Goal: Task Accomplishment & Management: Use online tool/utility

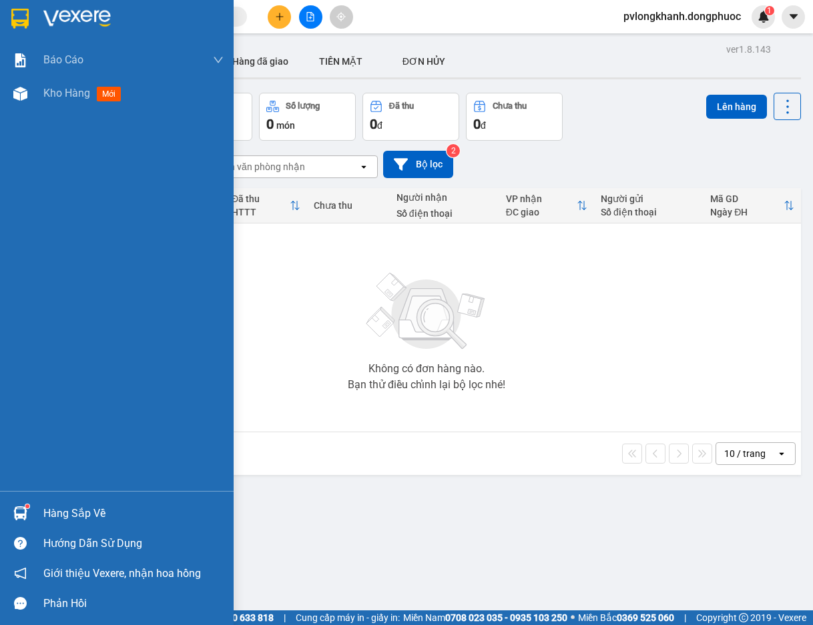
click at [85, 510] on div "Hàng sắp về" at bounding box center [133, 514] width 180 height 20
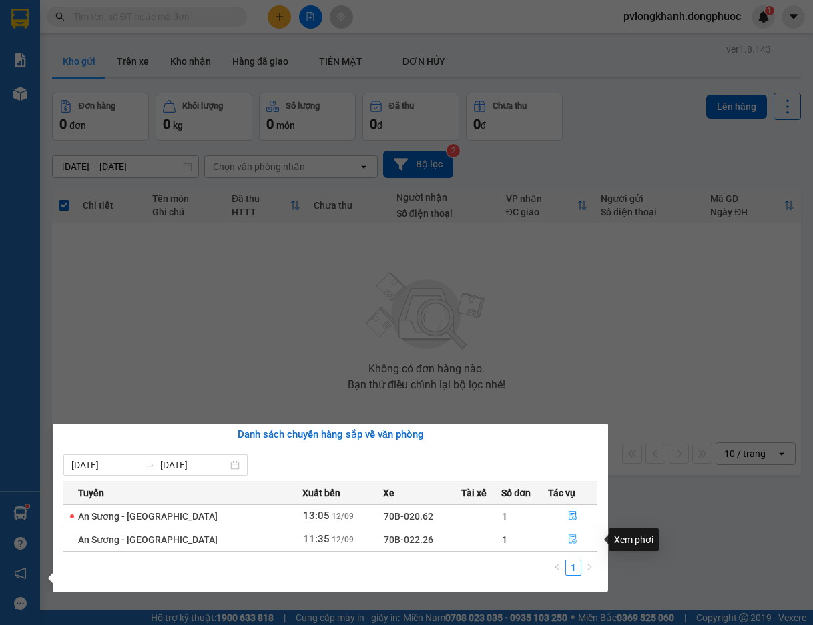
click at [571, 544] on icon "file-done" at bounding box center [573, 539] width 8 height 9
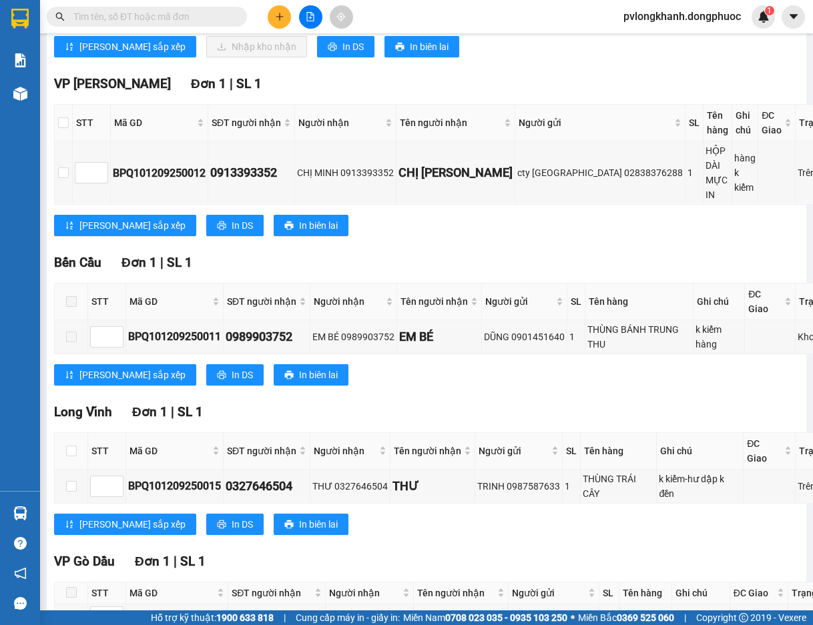
scroll to position [133, 0]
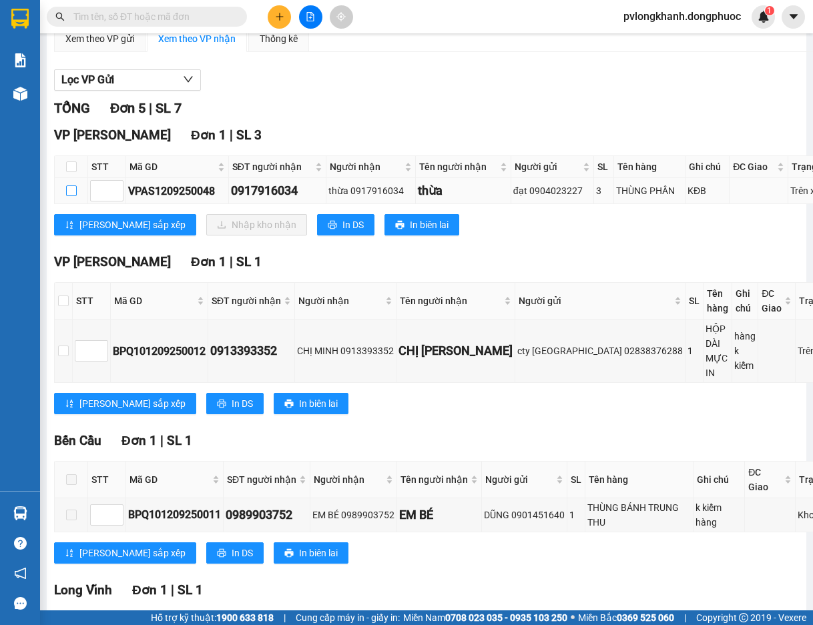
click at [69, 193] on input "checkbox" at bounding box center [71, 191] width 11 height 11
checkbox input "true"
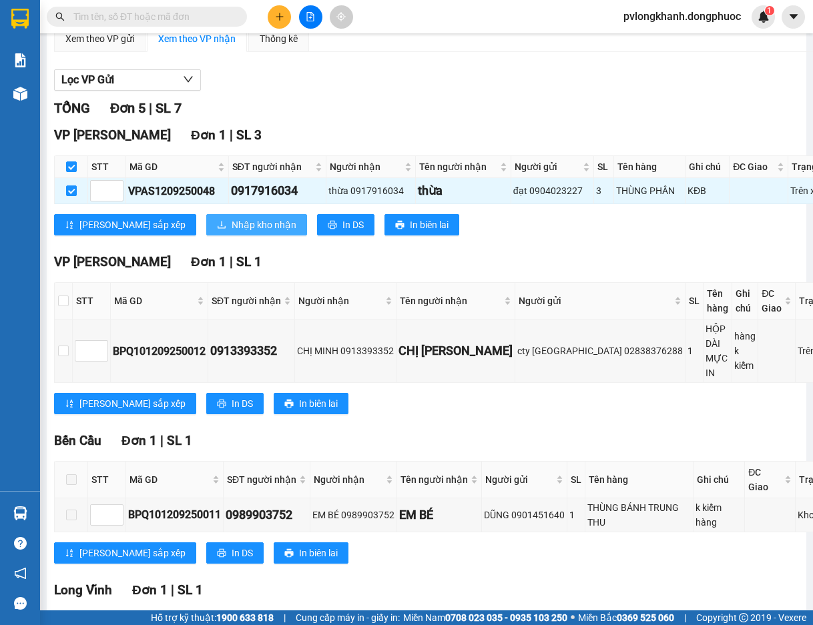
click at [206, 216] on button "Nhập kho nhận" at bounding box center [256, 224] width 101 height 21
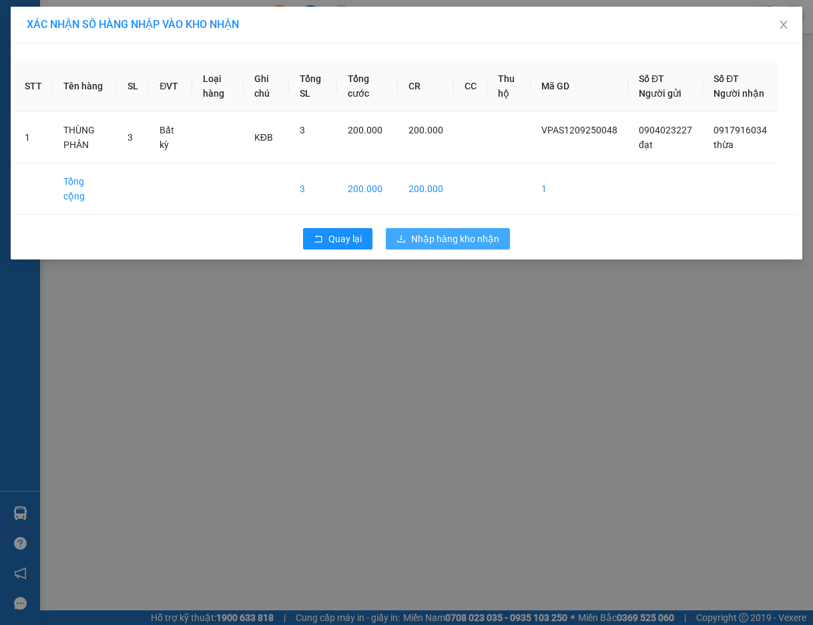
click at [436, 244] on span "Nhập hàng kho nhận" at bounding box center [455, 239] width 88 height 15
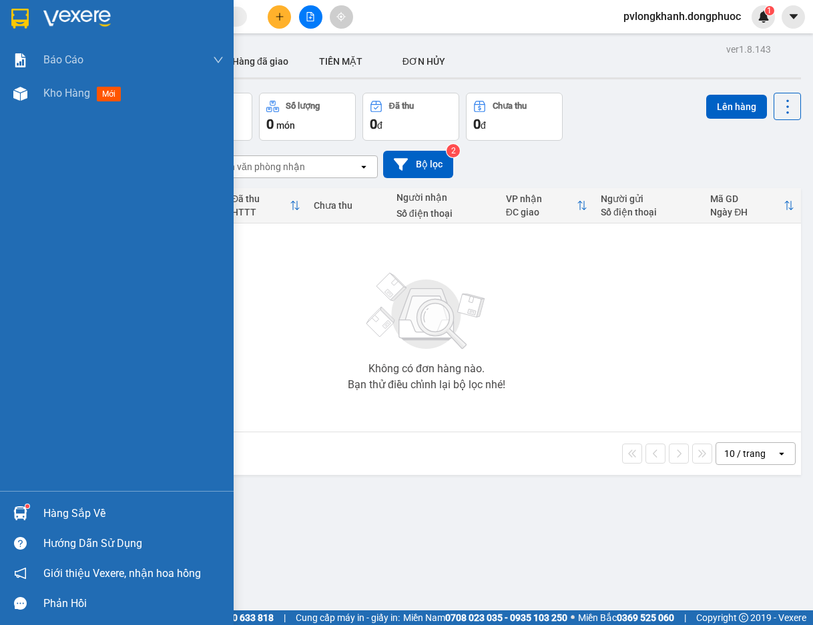
click at [53, 512] on div "Hàng sắp về" at bounding box center [133, 514] width 180 height 20
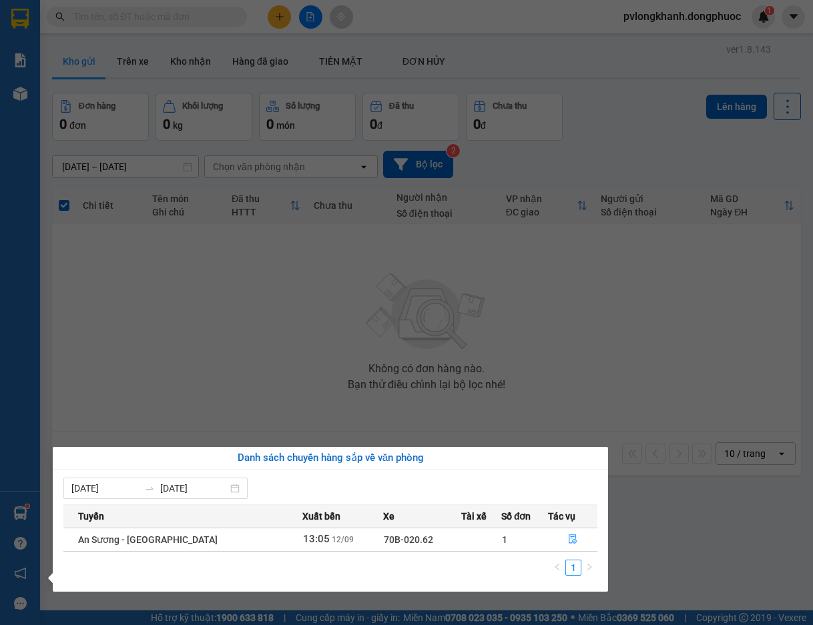
click at [17, 342] on div "Báo cáo Mẫu 1: Báo cáo dòng tiền Mẫu 1: Báo cáo dòng tiền theo nhân viên Mẫu 1:…" at bounding box center [20, 312] width 40 height 625
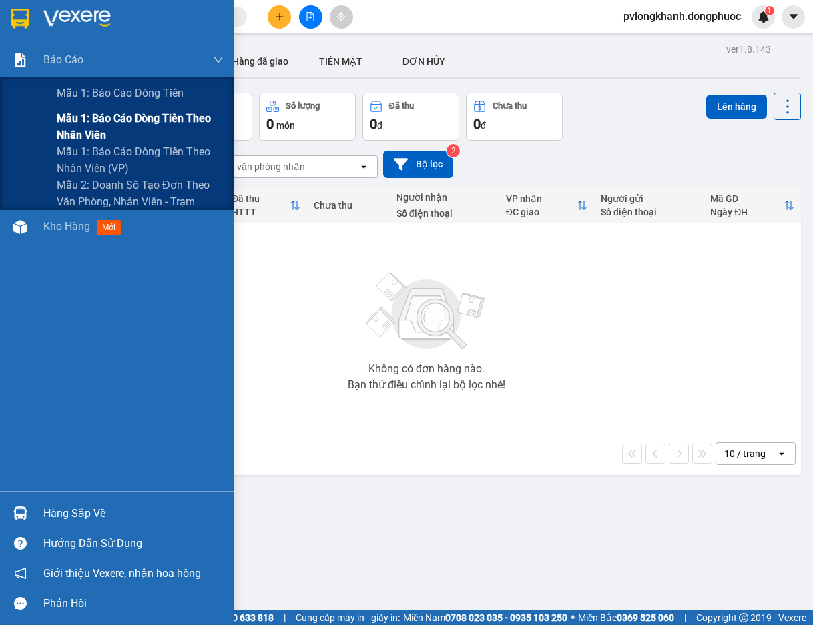
click at [112, 110] on span "Mẫu 1: Báo cáo dòng tiền theo nhân viên" at bounding box center [140, 126] width 167 height 33
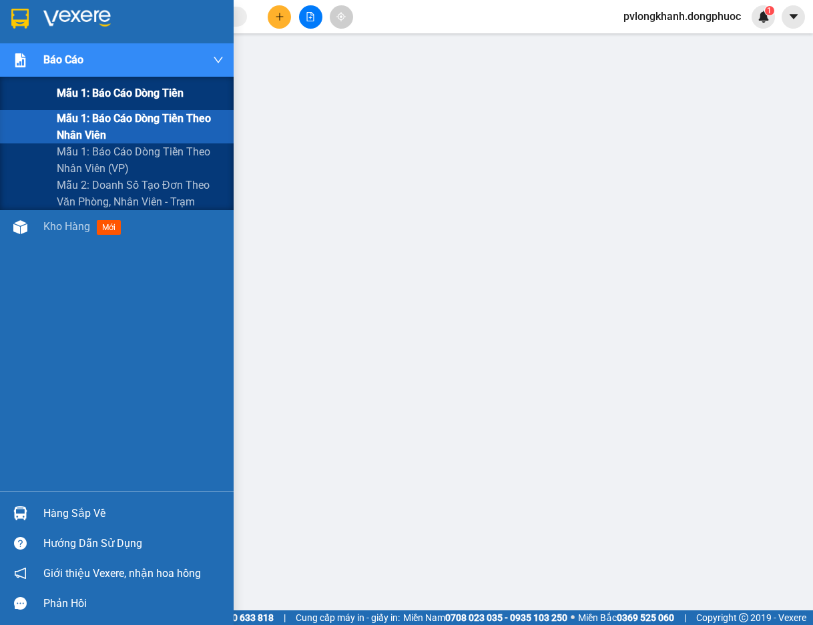
click at [103, 91] on span "Mẫu 1: Báo cáo dòng tiền" at bounding box center [120, 93] width 127 height 17
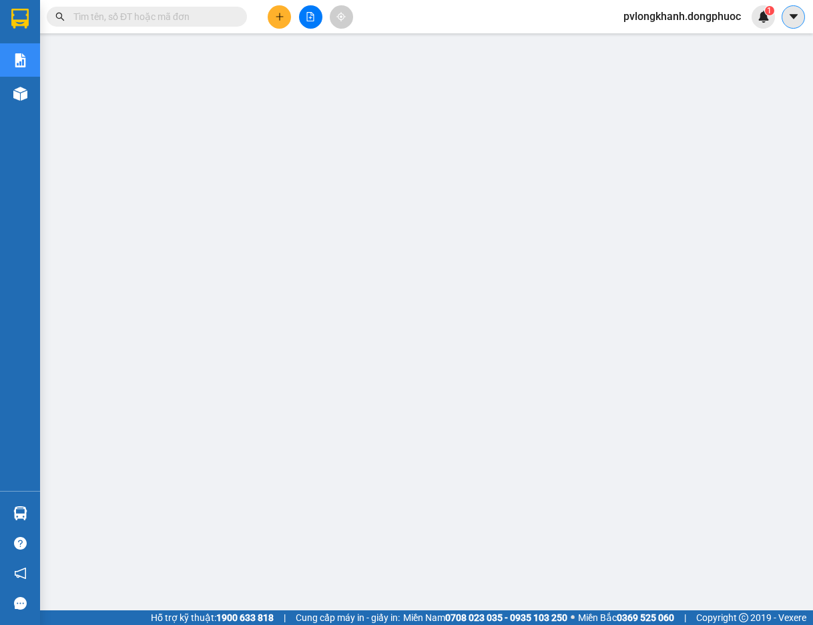
click at [804, 21] on button at bounding box center [792, 16] width 23 height 23
click at [756, 19] on div "1" at bounding box center [762, 16] width 23 height 23
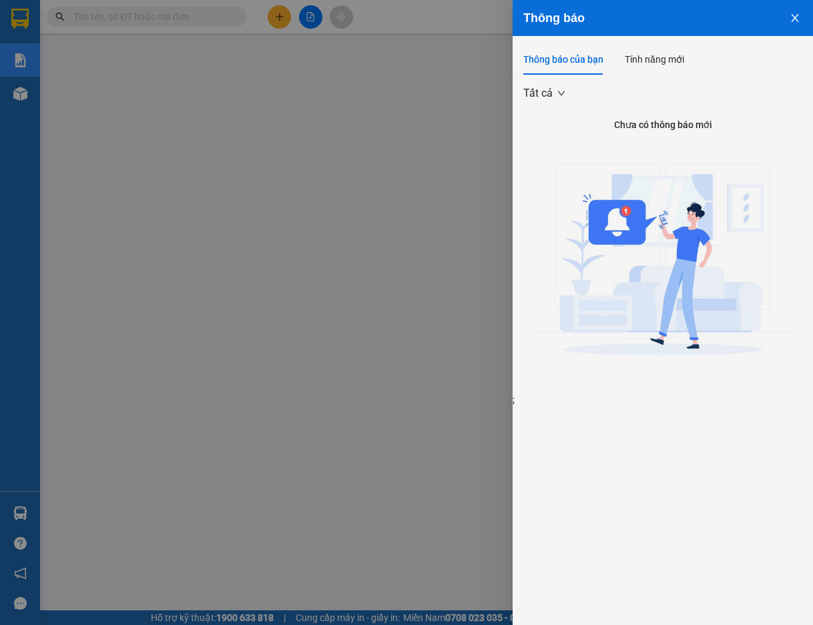
click at [795, 19] on icon "close" at bounding box center [794, 18] width 7 height 8
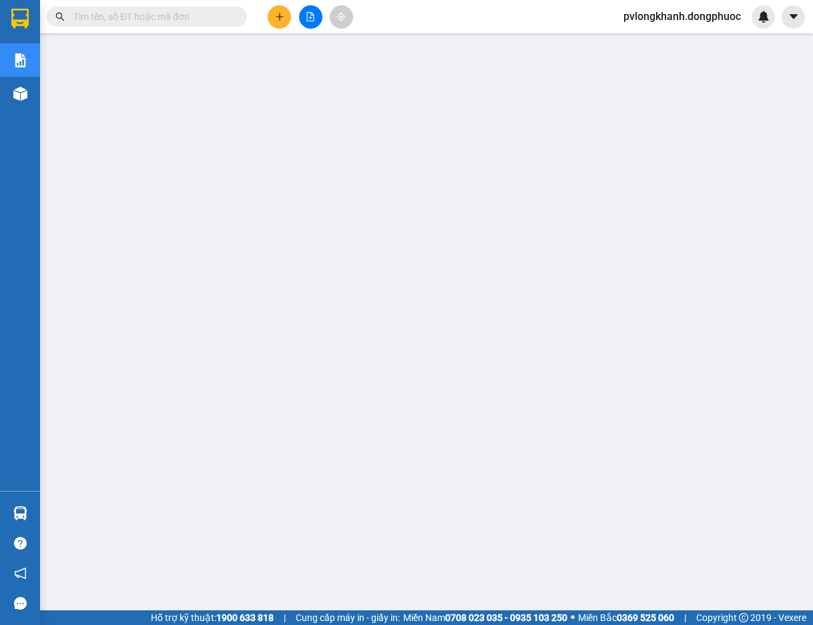
click at [652, 22] on span "pvlongkhanh.dongphuoc" at bounding box center [682, 16] width 139 height 17
click at [657, 45] on span "Đăng xuất" at bounding box center [686, 41] width 114 height 15
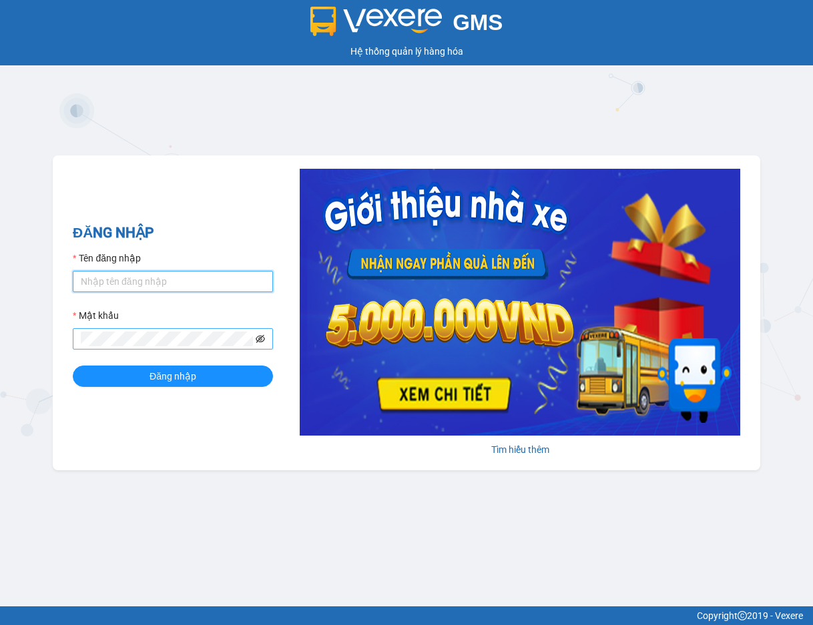
type input "pvlongkhanh.dongphuoc"
click at [264, 334] on icon "eye-invisible" at bounding box center [260, 338] width 9 height 9
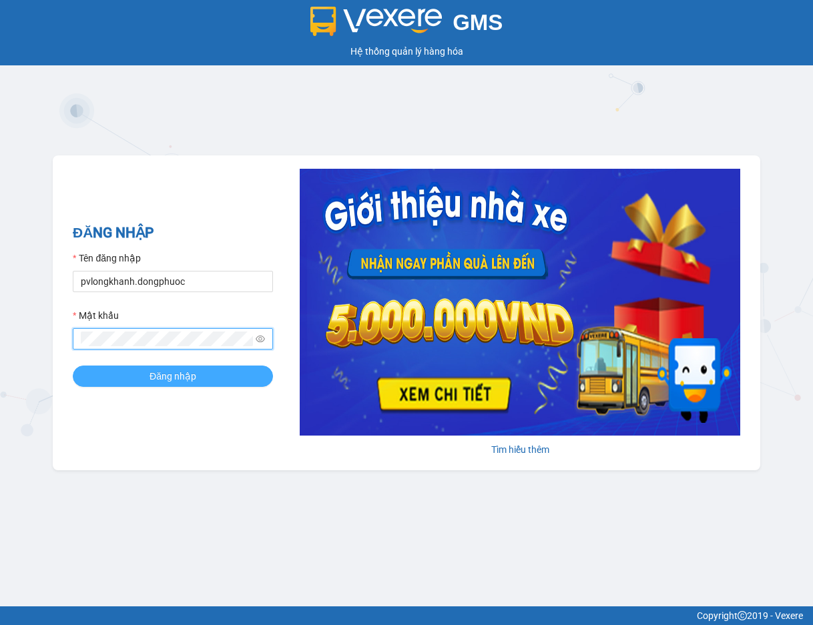
click at [153, 370] on span "Đăng nhập" at bounding box center [172, 376] width 47 height 15
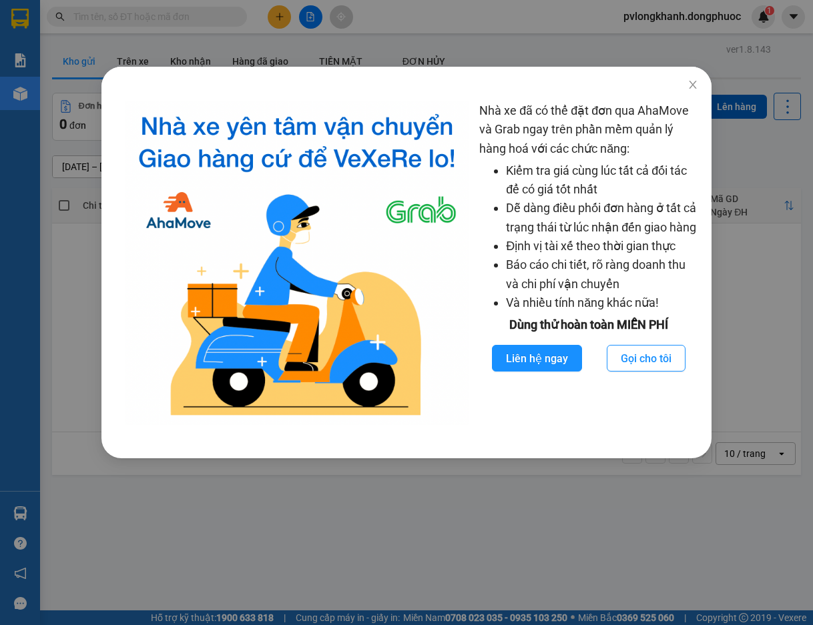
click at [727, 79] on div "Nhà xe đã có thể đặt đơn qua AhaMove và Grab ngay trên phần mềm quản lý hàng ho…" at bounding box center [406, 312] width 813 height 625
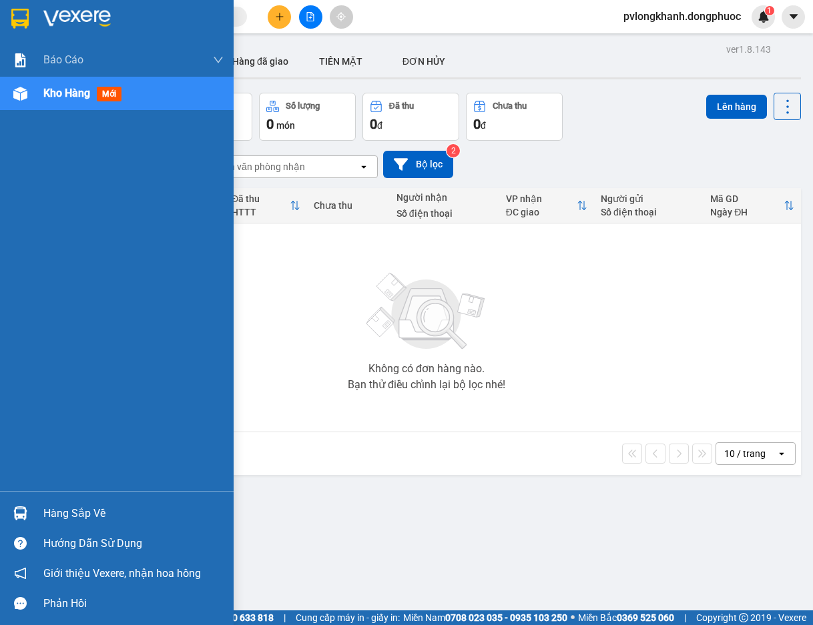
click at [61, 524] on div "Hàng sắp về" at bounding box center [117, 513] width 234 height 30
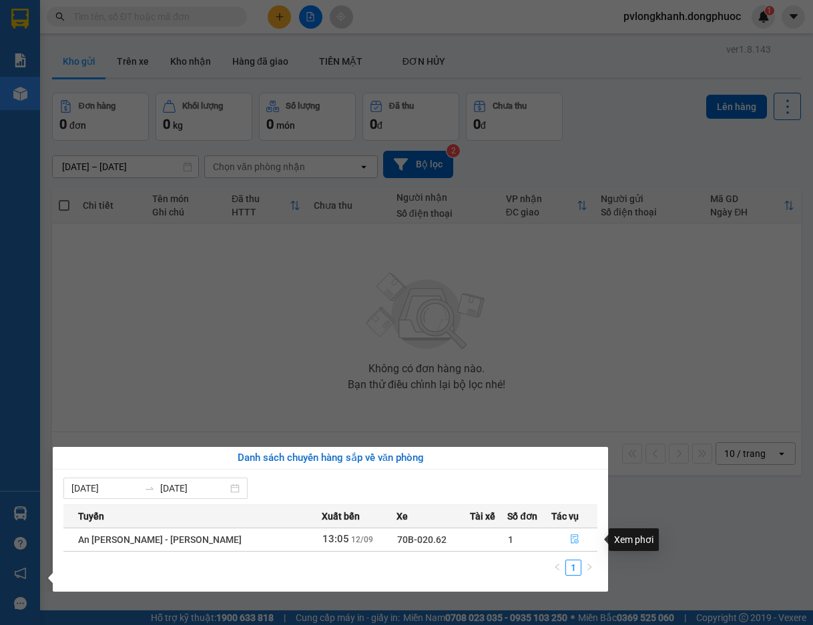
click at [564, 536] on button "button" at bounding box center [574, 539] width 45 height 21
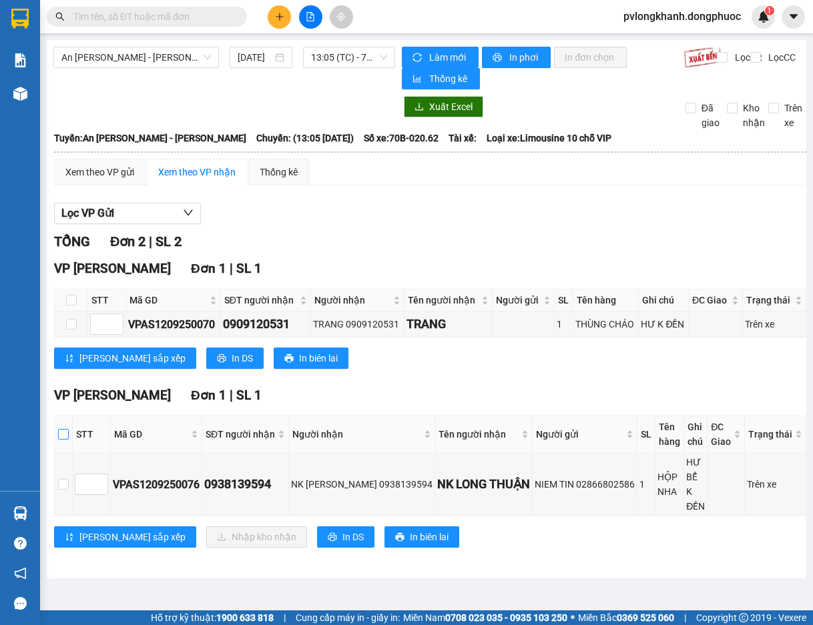
click at [63, 429] on input "checkbox" at bounding box center [63, 434] width 11 height 11
checkbox input "true"
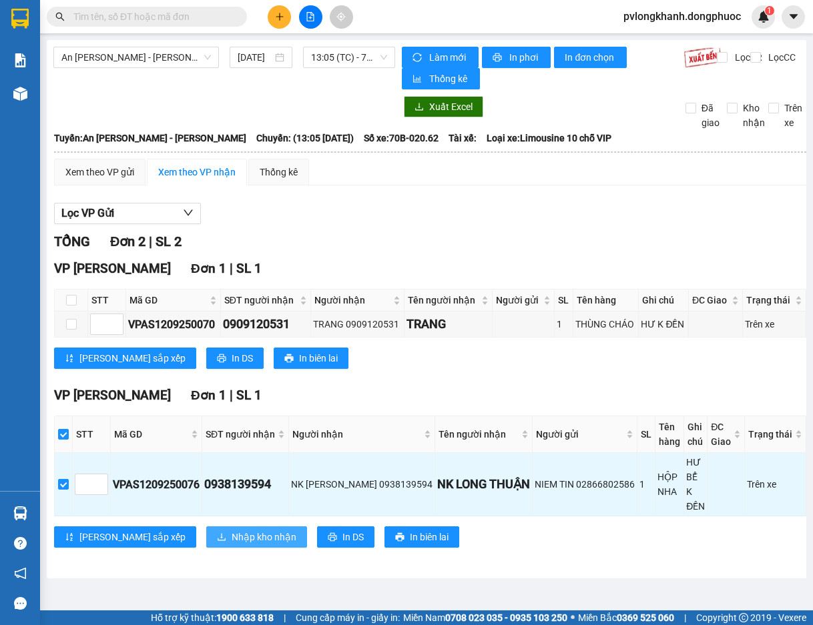
click at [232, 530] on span "Nhập kho nhận" at bounding box center [264, 537] width 65 height 15
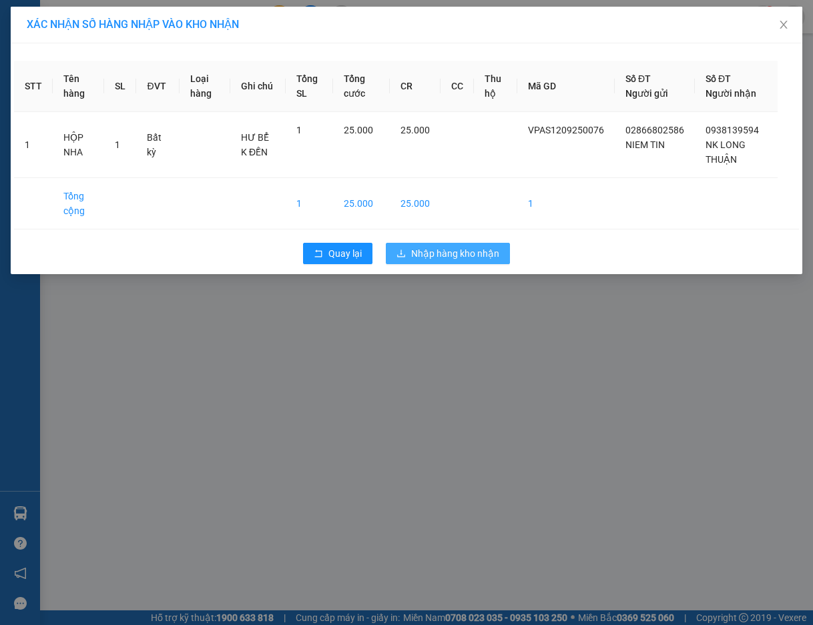
click at [476, 242] on div "Quay lại Nhập hàng kho nhận" at bounding box center [406, 253] width 785 height 35
click at [467, 258] on span "Nhập hàng kho nhận" at bounding box center [455, 253] width 88 height 15
